Goal: Task Accomplishment & Management: Manage account settings

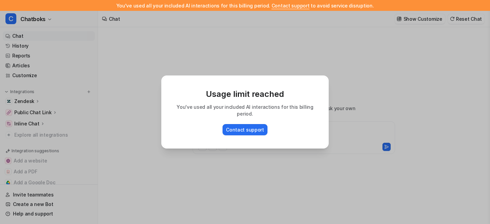
type textarea "**********"
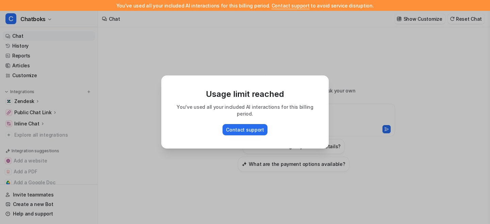
click at [285, 41] on div "Usage limit reached You've used all your included AI interactions for this bill…" at bounding box center [245, 112] width 178 height 224
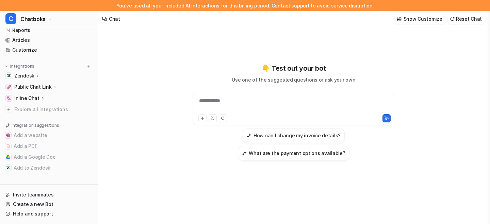
scroll to position [87, 0]
click at [40, 209] on link "Help and support" at bounding box center [49, 214] width 92 height 10
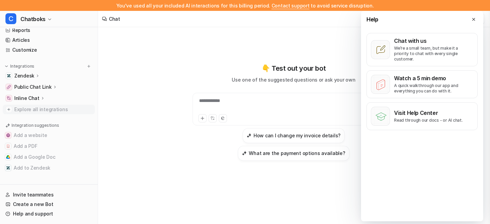
scroll to position [0, 0]
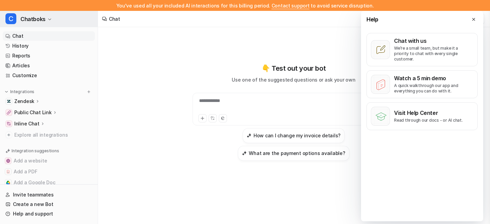
click at [57, 23] on button "C Chatboks" at bounding box center [49, 19] width 98 height 16
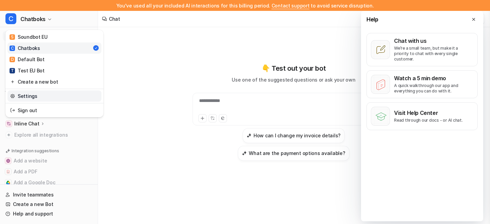
click at [46, 102] on link "Settings" at bounding box center [54, 95] width 94 height 11
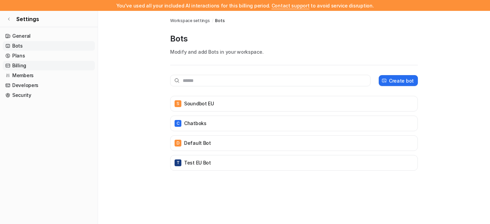
click at [32, 70] on link "Billing" at bounding box center [49, 66] width 92 height 10
click at [34, 61] on link "Plans" at bounding box center [49, 56] width 92 height 10
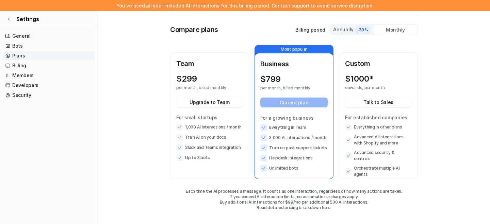
scroll to position [95, 0]
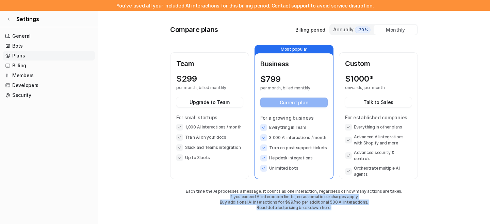
drag, startPoint x: 230, startPoint y: 191, endPoint x: 356, endPoint y: 212, distance: 128.3
click at [357, 213] on div "Compare plans Billing period Annually -20% Monthly Team $ 299 per month, billed…" at bounding box center [293, 124] width 247 height 200
copy div "f you exceed AI interaction limits, no automatic surcharges apply. Buy addition…"
click at [319, 205] on link "Read detailed pricing breakdown here." at bounding box center [293, 207] width 74 height 5
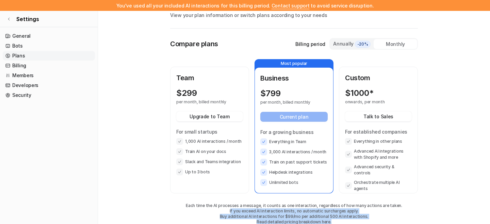
scroll to position [40, 0]
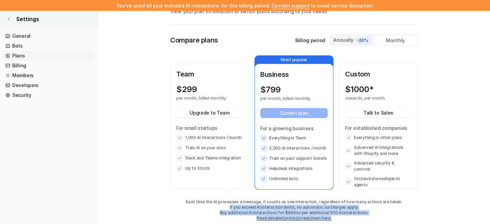
click at [11, 21] on icon at bounding box center [9, 19] width 4 height 4
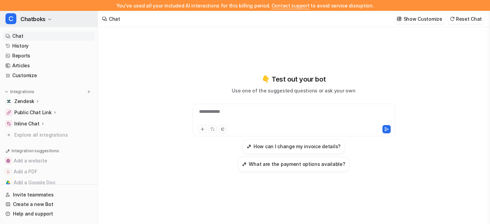
click at [52, 21] on icon "button" at bounding box center [50, 19] width 4 height 4
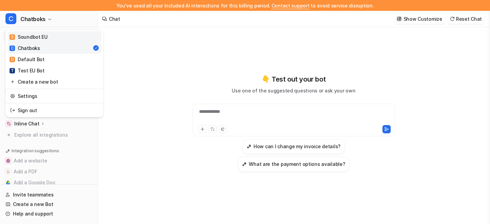
click at [65, 42] on link "S Soundbot EU" at bounding box center [54, 36] width 94 height 11
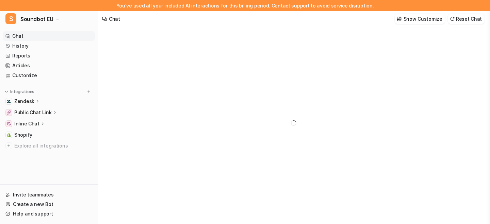
type textarea "**********"
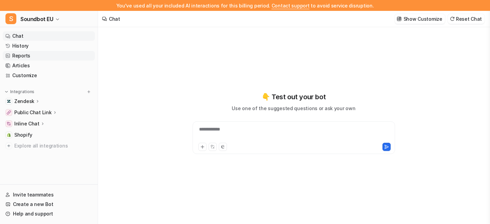
click at [78, 61] on link "Reports" at bounding box center [49, 56] width 92 height 10
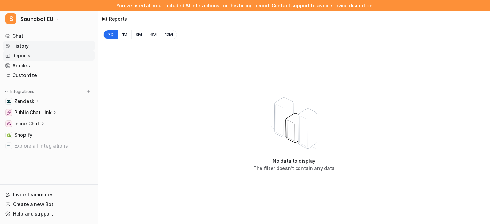
click at [79, 51] on link "History" at bounding box center [49, 46] width 92 height 10
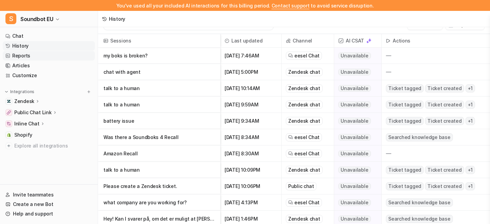
click at [43, 61] on link "Reports" at bounding box center [49, 56] width 92 height 10
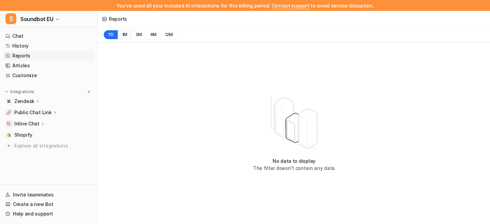
click at [132, 39] on button "1M" at bounding box center [125, 35] width 14 height 10
click at [118, 39] on button "7D" at bounding box center [110, 35] width 14 height 10
click at [132, 39] on button "1M" at bounding box center [125, 35] width 14 height 10
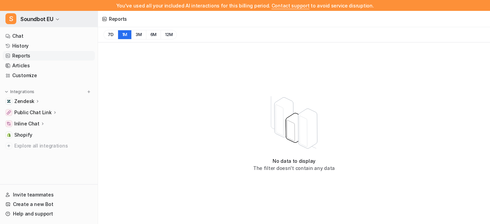
click at [48, 24] on span "Soundbot EU" at bounding box center [36, 19] width 33 height 10
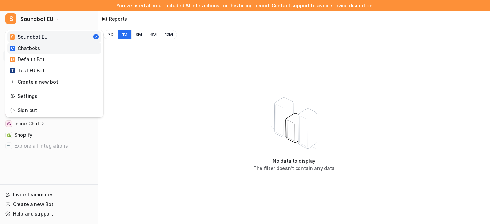
click at [40, 52] on div "C Chatboks" at bounding box center [25, 48] width 31 height 7
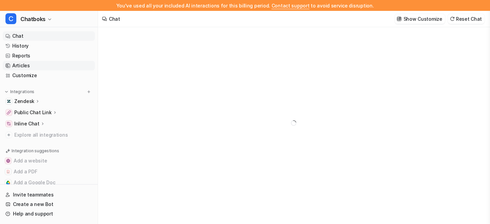
type textarea "**********"
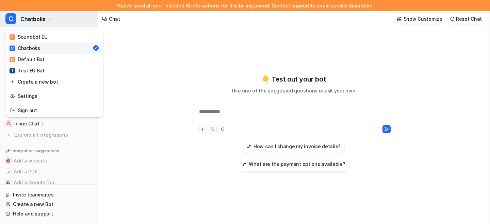
click at [41, 24] on span "Chatboks" at bounding box center [32, 19] width 25 height 10
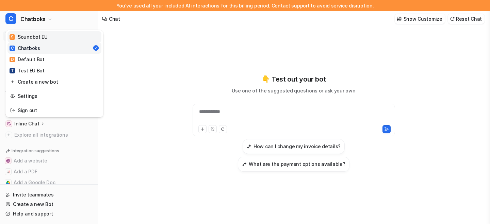
click at [44, 40] on div "S Soundbot EU" at bounding box center [29, 36] width 38 height 7
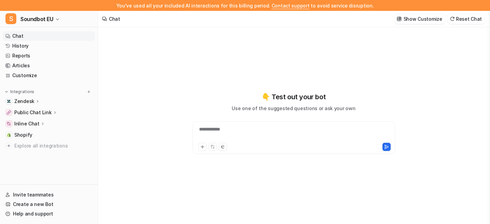
type textarea "**********"
click at [52, 61] on link "Reports" at bounding box center [49, 56] width 92 height 10
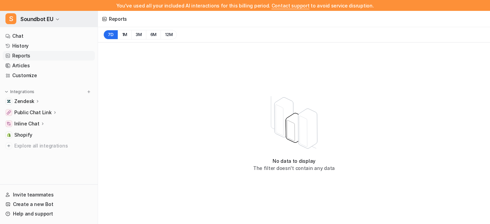
click at [37, 24] on span "Soundbot EU" at bounding box center [36, 19] width 33 height 10
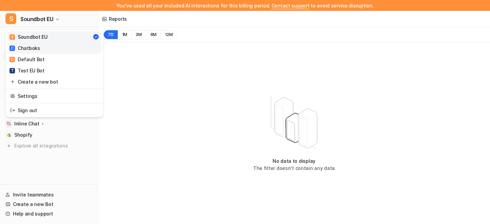
click at [48, 54] on link "C Chatboks" at bounding box center [54, 47] width 94 height 11
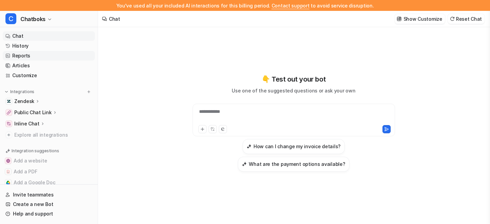
click at [48, 61] on link "Reports" at bounding box center [49, 56] width 92 height 10
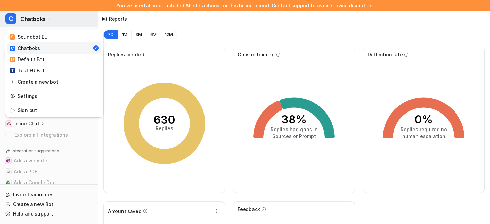
click at [46, 19] on span "Chatboks" at bounding box center [32, 19] width 25 height 10
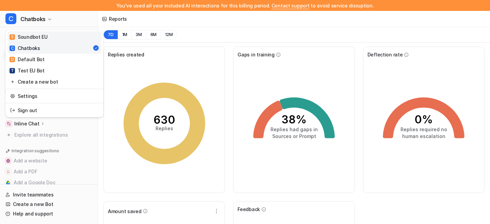
click at [48, 40] on div "S Soundbot EU" at bounding box center [29, 36] width 38 height 7
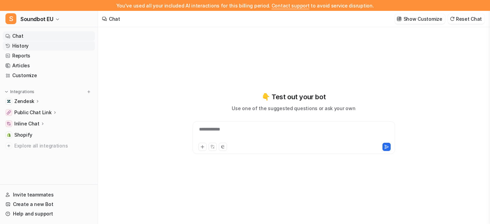
click at [42, 51] on link "History" at bounding box center [49, 46] width 92 height 10
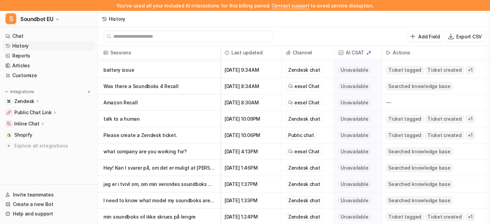
scroll to position [68, 0]
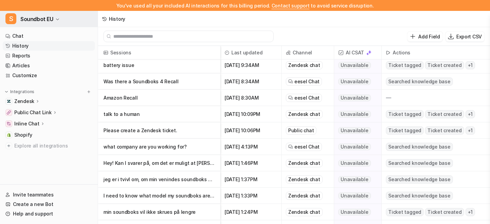
click at [53, 24] on span "Soundbot EU" at bounding box center [36, 19] width 33 height 10
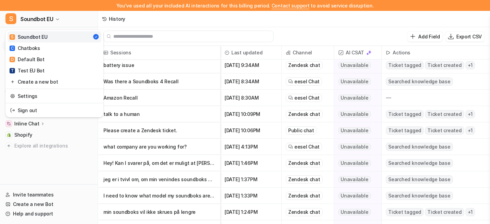
click at [48, 40] on div "S Soundbot EU" at bounding box center [29, 36] width 38 height 7
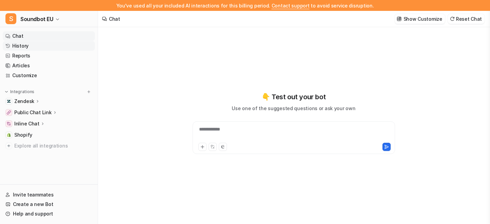
click at [33, 51] on link "History" at bounding box center [49, 46] width 92 height 10
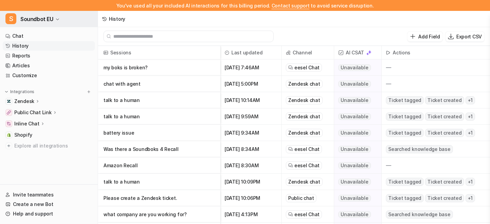
click at [53, 23] on span "Soundbot EU" at bounding box center [36, 19] width 33 height 10
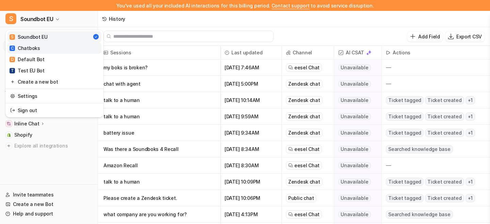
click at [48, 54] on link "C Chatboks" at bounding box center [54, 47] width 94 height 11
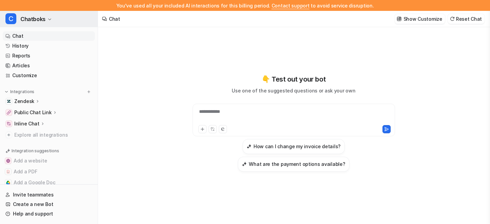
click at [64, 25] on button "C Chatboks" at bounding box center [49, 19] width 98 height 16
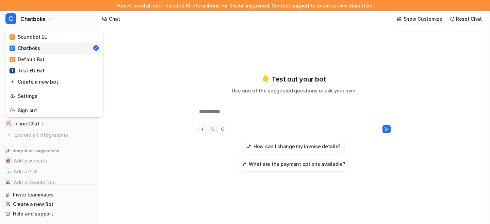
click at [179, 77] on div "**********" at bounding box center [245, 112] width 490 height 224
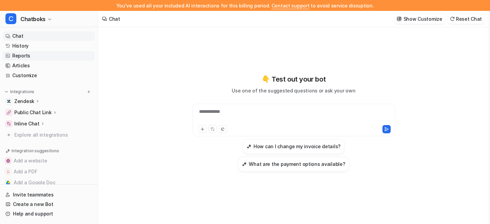
click at [58, 61] on link "Reports" at bounding box center [49, 56] width 92 height 10
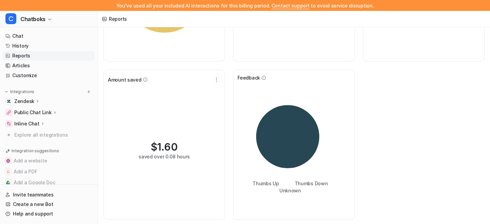
scroll to position [220, 0]
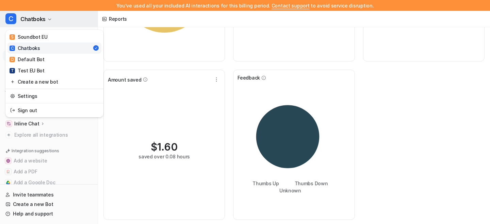
click at [45, 22] on span "Chatboks" at bounding box center [32, 19] width 25 height 10
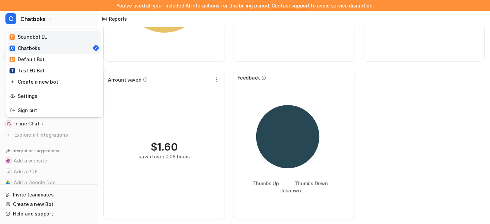
click at [60, 42] on link "S Soundbot EU" at bounding box center [54, 36] width 94 height 11
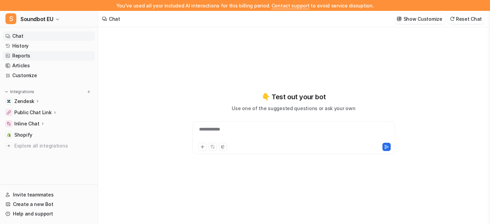
click at [41, 61] on link "Reports" at bounding box center [49, 56] width 92 height 10
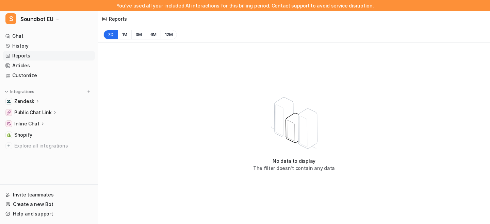
scroll to position [10, 0]
click at [54, 51] on link "History" at bounding box center [49, 46] width 92 height 10
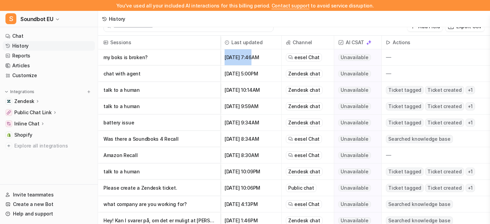
drag, startPoint x: 250, startPoint y: 67, endPoint x: 279, endPoint y: 67, distance: 29.9
click at [278, 66] on span "[DATE] 7:46AM" at bounding box center [250, 57] width 55 height 16
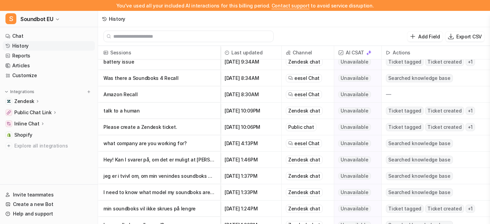
scroll to position [86, 0]
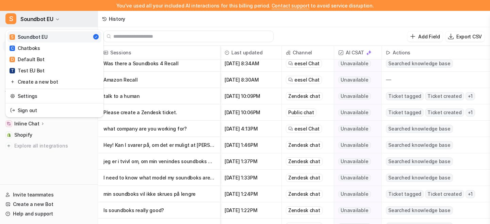
click at [53, 24] on span "Soundbot EU" at bounding box center [36, 19] width 33 height 10
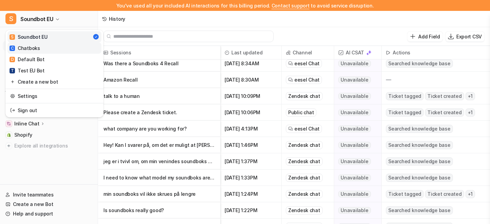
click at [57, 54] on link "C Chatboks" at bounding box center [54, 47] width 94 height 11
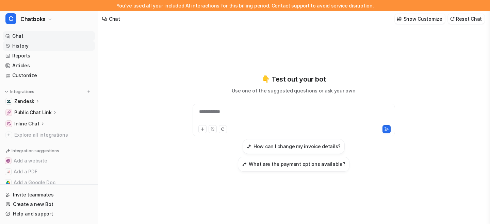
click at [35, 51] on link "History" at bounding box center [49, 46] width 92 height 10
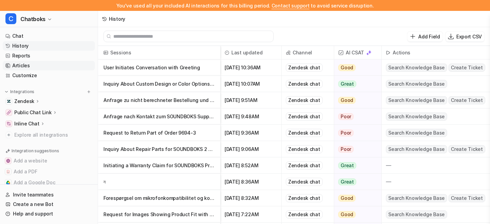
click at [37, 70] on link "Articles" at bounding box center [49, 66] width 92 height 10
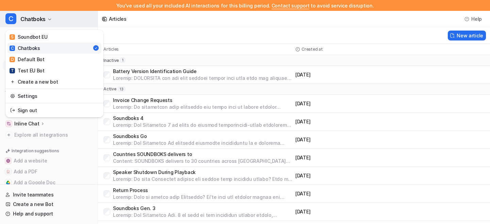
click at [46, 24] on span "Chatboks" at bounding box center [32, 19] width 25 height 10
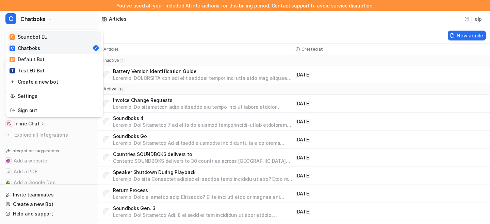
click at [48, 40] on div "S Soundbot EU" at bounding box center [29, 36] width 38 height 7
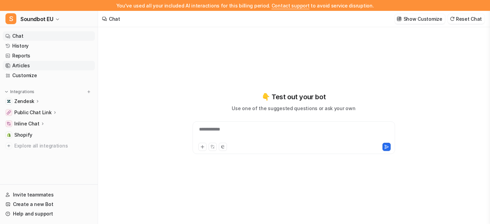
click at [53, 70] on link "Articles" at bounding box center [49, 66] width 92 height 10
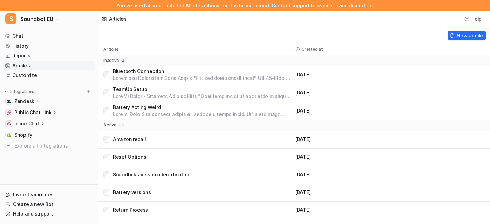
scroll to position [76, 0]
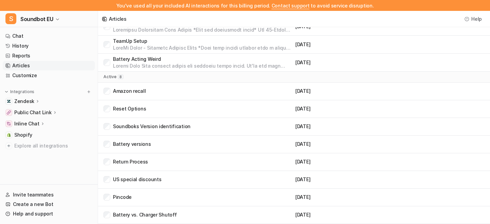
click at [146, 110] on p "Reset Options" at bounding box center [129, 108] width 33 height 7
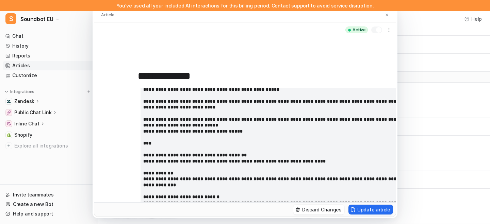
scroll to position [0, 0]
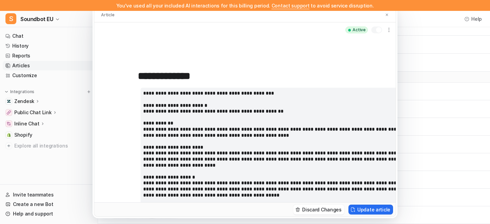
click at [42, 22] on div "**********" at bounding box center [245, 112] width 490 height 224
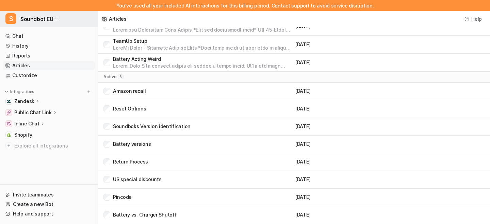
click at [47, 24] on span "Soundbot EU" at bounding box center [36, 19] width 33 height 10
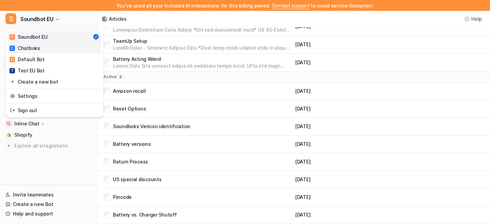
click at [38, 52] on div "C Chatboks" at bounding box center [25, 48] width 31 height 7
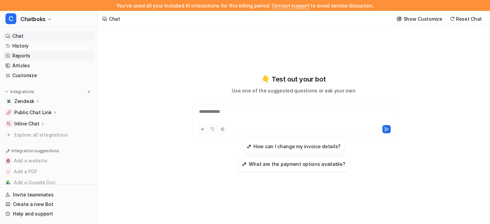
click at [48, 61] on link "Reports" at bounding box center [49, 56] width 92 height 10
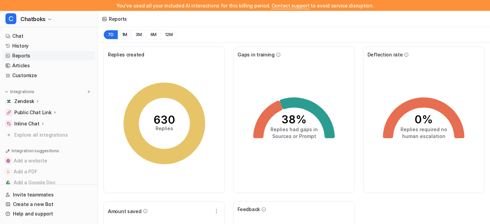
click at [132, 39] on button "1M" at bounding box center [125, 35] width 14 height 10
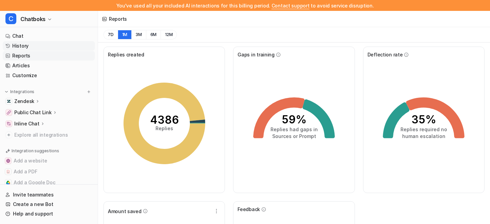
click at [41, 51] on link "History" at bounding box center [49, 46] width 92 height 10
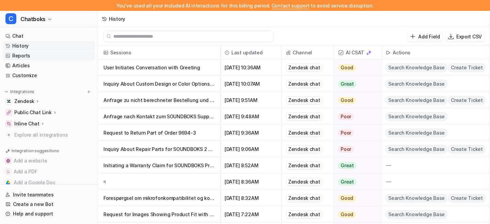
click at [45, 61] on link "Reports" at bounding box center [49, 56] width 92 height 10
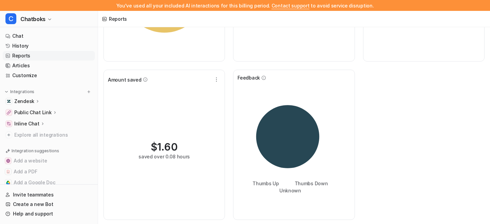
scroll to position [162, 0]
drag, startPoint x: 168, startPoint y: 185, endPoint x: 213, endPoint y: 185, distance: 44.9
click at [190, 160] on div "$ 1.60 saved over 0.08 hours" at bounding box center [163, 150] width 51 height 19
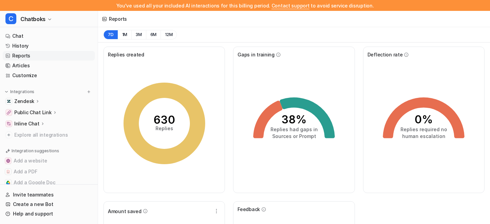
click at [144, 42] on div "7D 1M 3M 6M 12M" at bounding box center [294, 34] width 392 height 15
click at [132, 39] on button "1M" at bounding box center [125, 35] width 14 height 10
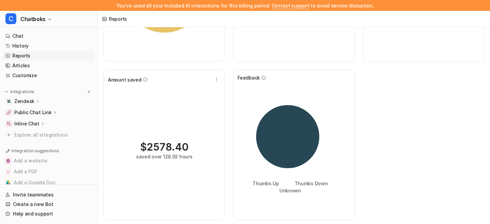
scroll to position [220, 0]
click at [312, 106] on icon at bounding box center [287, 136] width 63 height 63
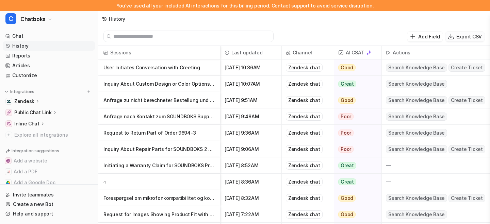
click at [456, 40] on p "Export CSV" at bounding box center [468, 36] width 25 height 7
select select "*"
select select "****"
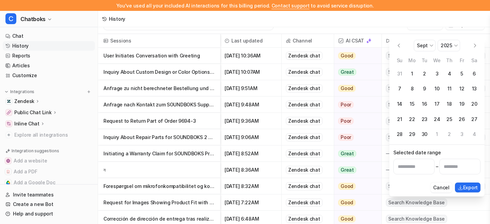
scroll to position [25, 0]
click at [409, 174] on input "Start date" at bounding box center [413, 167] width 41 height 16
click at [446, 174] on input "End date" at bounding box center [459, 167] width 41 height 16
click at [401, 110] on button "14" at bounding box center [399, 104] width 13 height 13
type input "**********"
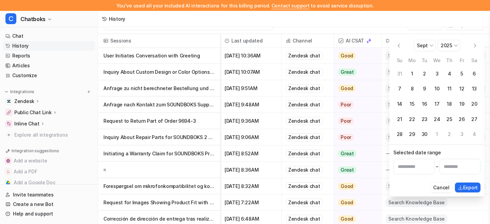
type input "**********"
select select "*"
select select "****"
click at [418, 174] on input "**********" at bounding box center [413, 167] width 41 height 16
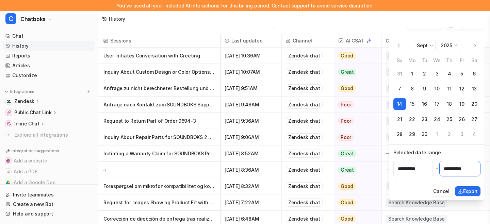
scroll to position [0, 0]
click at [450, 176] on input "**********" at bounding box center [459, 169] width 41 height 16
click at [411, 178] on input "**********" at bounding box center [412, 168] width 39 height 19
click at [402, 42] on button "Go to the Previous Month" at bounding box center [398, 45] width 11 height 11
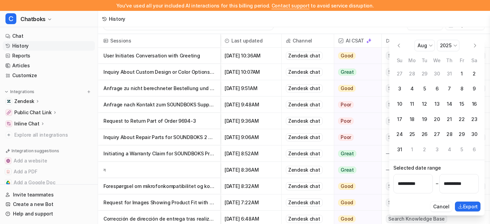
click at [401, 44] on button "Go to the Previous Month" at bounding box center [398, 45] width 11 height 11
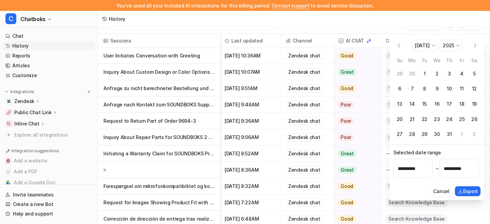
click at [401, 43] on button "Go to the Previous Month" at bounding box center [398, 45] width 11 height 11
select select "*"
click at [400, 125] on button "22" at bounding box center [399, 119] width 13 height 13
type input "**********"
select select "*"
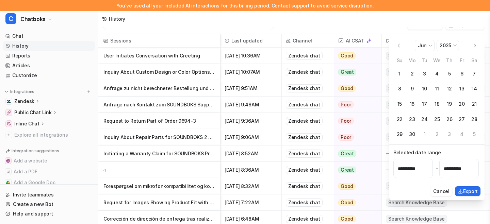
select select "****"
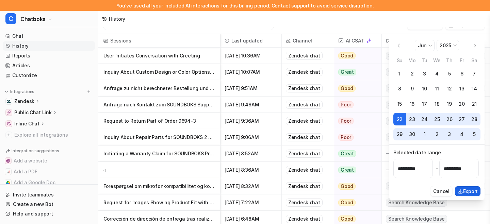
click at [461, 196] on button "Export" at bounding box center [466, 191] width 25 height 10
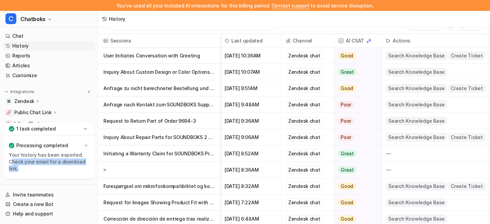
drag, startPoint x: 13, startPoint y: 147, endPoint x: 38, endPoint y: 152, distance: 25.0
click at [38, 152] on p "Your history has been exported. Check your email for a download link." at bounding box center [49, 162] width 80 height 20
click at [83, 152] on p "Your history has been exported. Check your email for a download link." at bounding box center [49, 162] width 80 height 20
click at [87, 144] on icon at bounding box center [86, 145] width 2 height 2
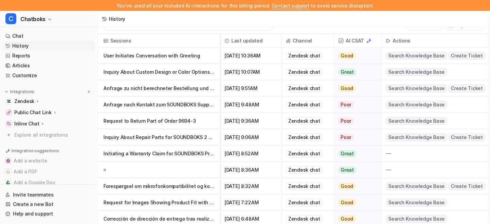
click at [51, 116] on p "Public Chat Link" at bounding box center [32, 112] width 37 height 7
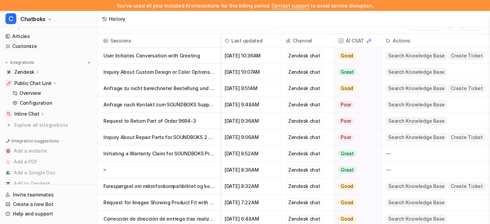
scroll to position [30, 0]
click at [47, 86] on p "Public Chat Link" at bounding box center [32, 83] width 37 height 7
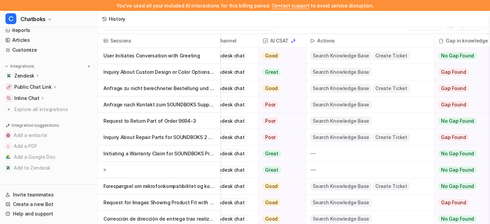
scroll to position [0, 76]
click at [172, 52] on p "User Initiates Conversation with Greeting" at bounding box center [158, 56] width 111 height 16
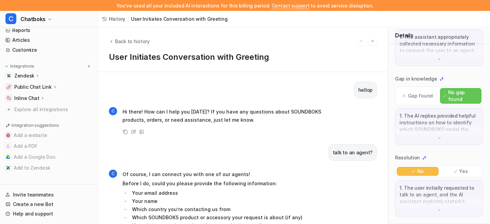
scroll to position [231, 0]
click at [438, 200] on p "1. The user initially requested to talk to an agent, and the AI assistant expli…" at bounding box center [438, 195] width 79 height 20
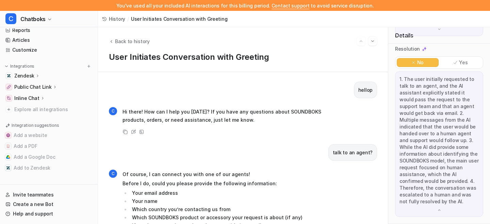
scroll to position [267, 0]
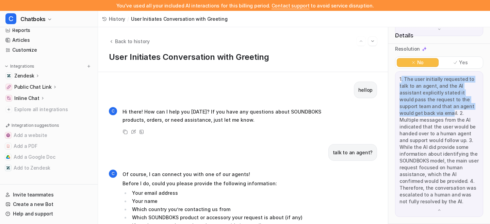
drag, startPoint x: 403, startPoint y: 141, endPoint x: 413, endPoint y: 206, distance: 66.0
click at [413, 205] on p "1. The user initially requested to talk to an agent, and the AI assistant expli…" at bounding box center [438, 140] width 79 height 129
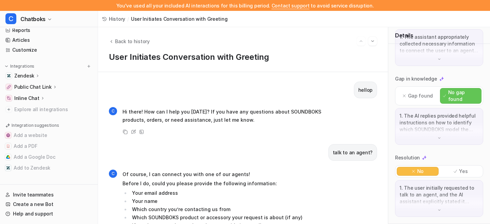
click at [422, 202] on div "1. The user initially requested to talk to an agent, and the AI assistant expli…" at bounding box center [439, 198] width 88 height 37
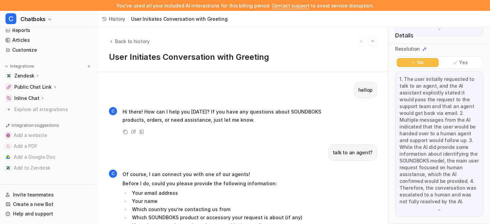
click at [443, 137] on p "1. The user initially requested to talk to an agent, and the AI assistant expli…" at bounding box center [438, 140] width 79 height 129
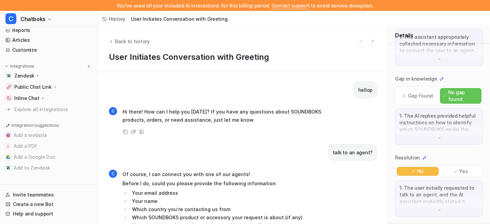
click at [434, 204] on div "1. The user initially requested to talk to an agent, and the AI assistant expli…" at bounding box center [439, 198] width 88 height 37
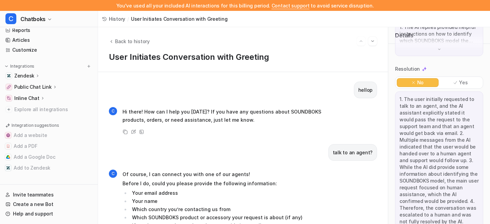
scroll to position [234, 0]
click at [436, 124] on div "AI CSAT Poor Good Great 1. The assistant appropriately collected necessary info…" at bounding box center [439, 78] width 102 height 336
click at [437, 54] on img at bounding box center [438, 51] width 5 height 5
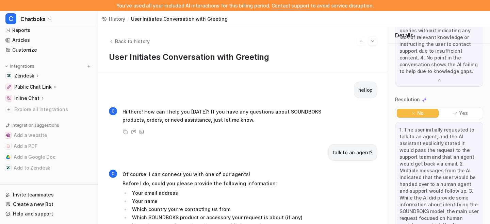
scroll to position [307, 0]
